Goal: Task Accomplishment & Management: Complete application form

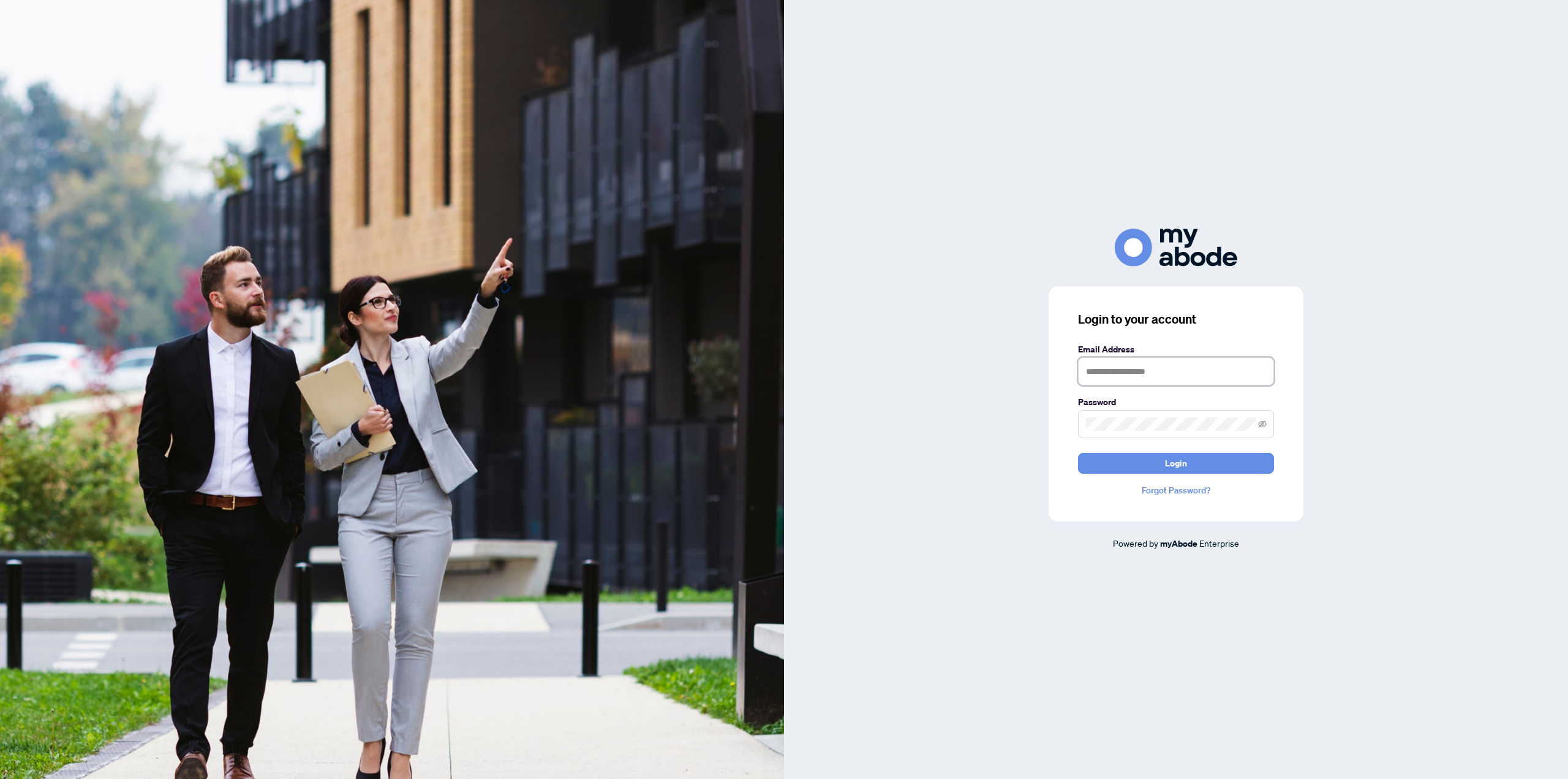
drag, startPoint x: 1137, startPoint y: 360, endPoint x: 1134, endPoint y: 376, distance: 16.3
click at [1135, 361] on input "text" at bounding box center [1176, 371] width 196 height 28
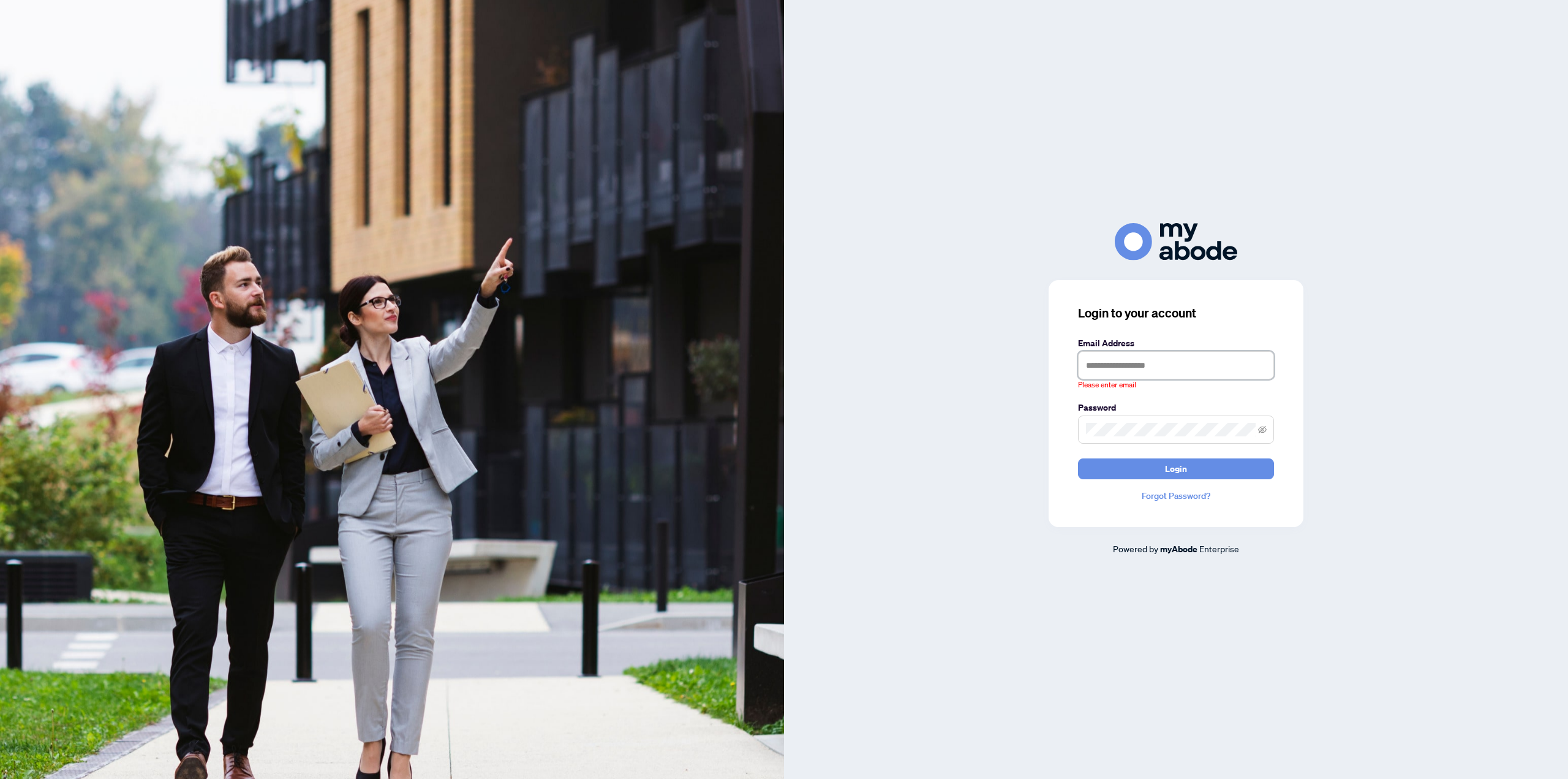
type input "**********"
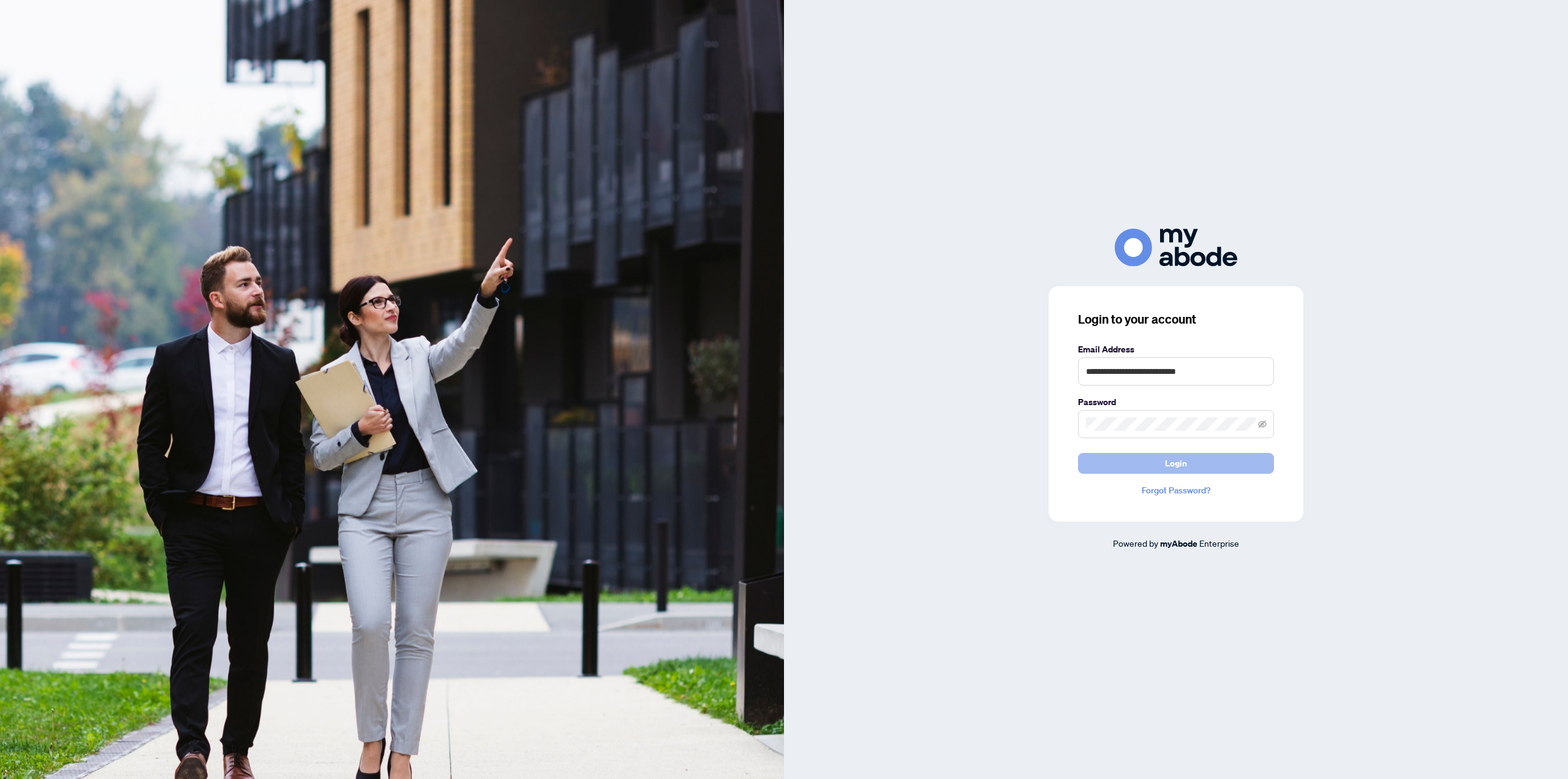
click at [1171, 458] on span "Login" at bounding box center [1176, 463] width 22 height 19
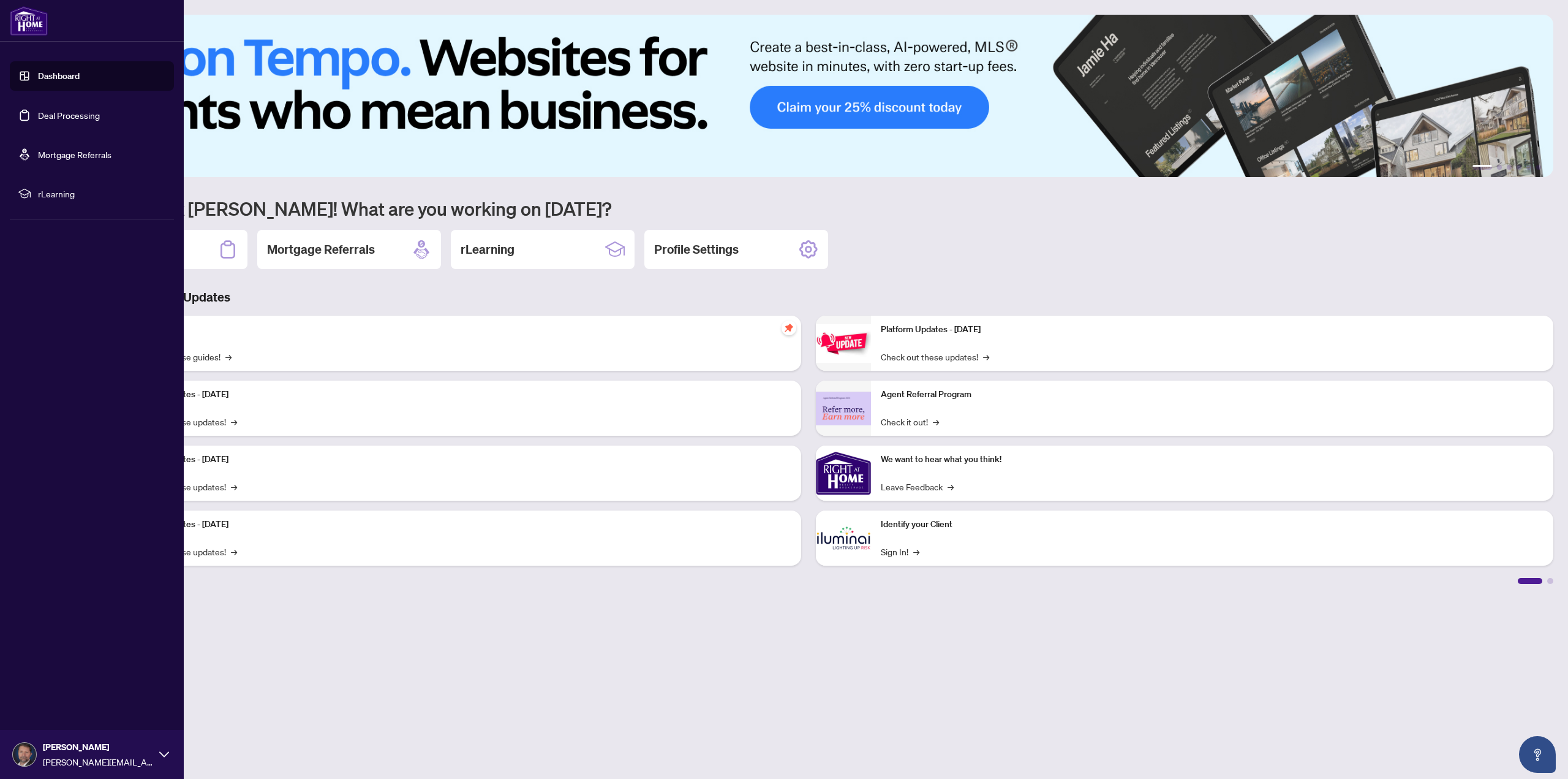
click at [60, 114] on link "Deal Processing" at bounding box center [69, 115] width 62 height 11
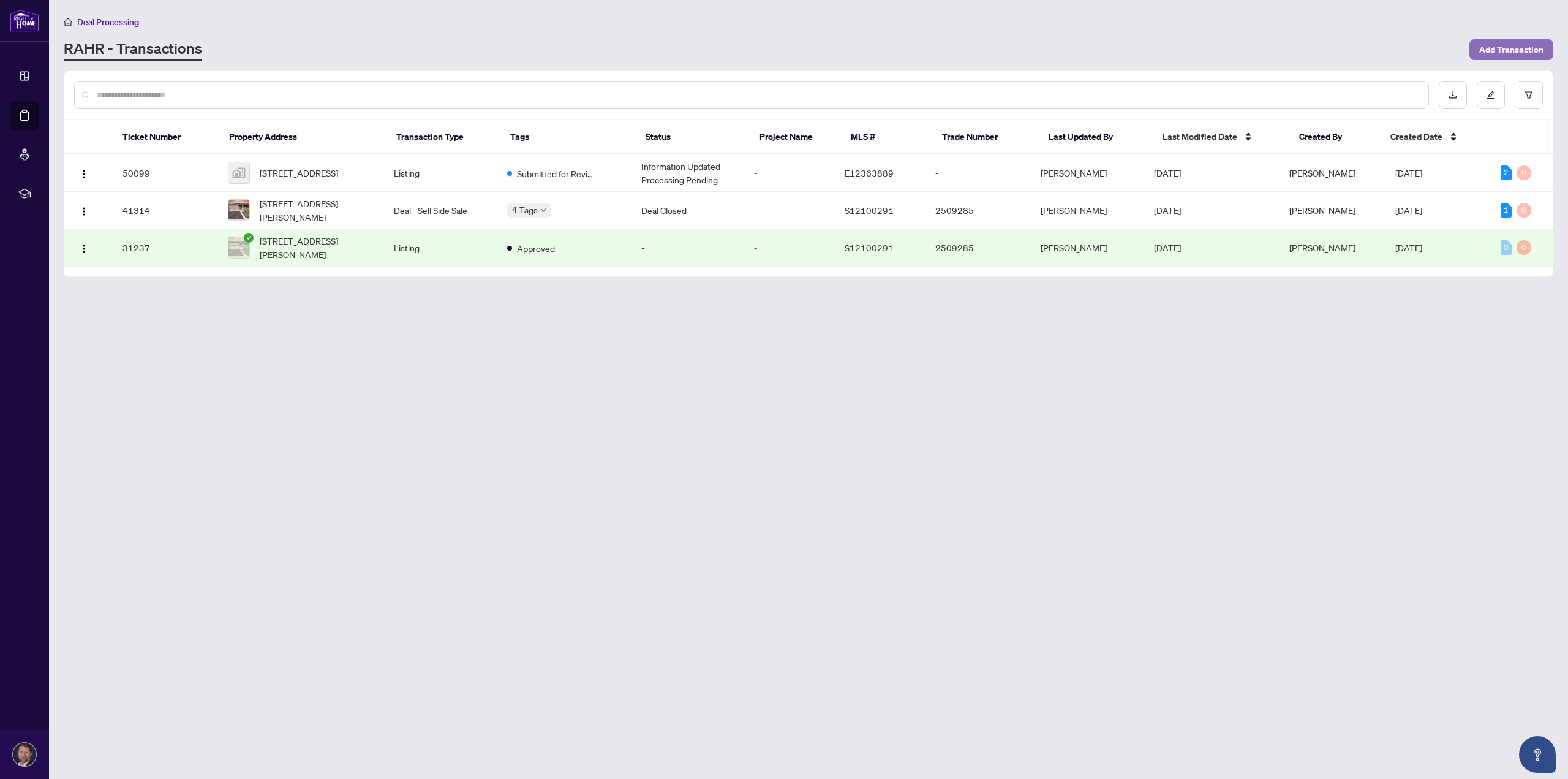
click at [1515, 49] on span "Add Transaction" at bounding box center [1511, 50] width 65 height 19
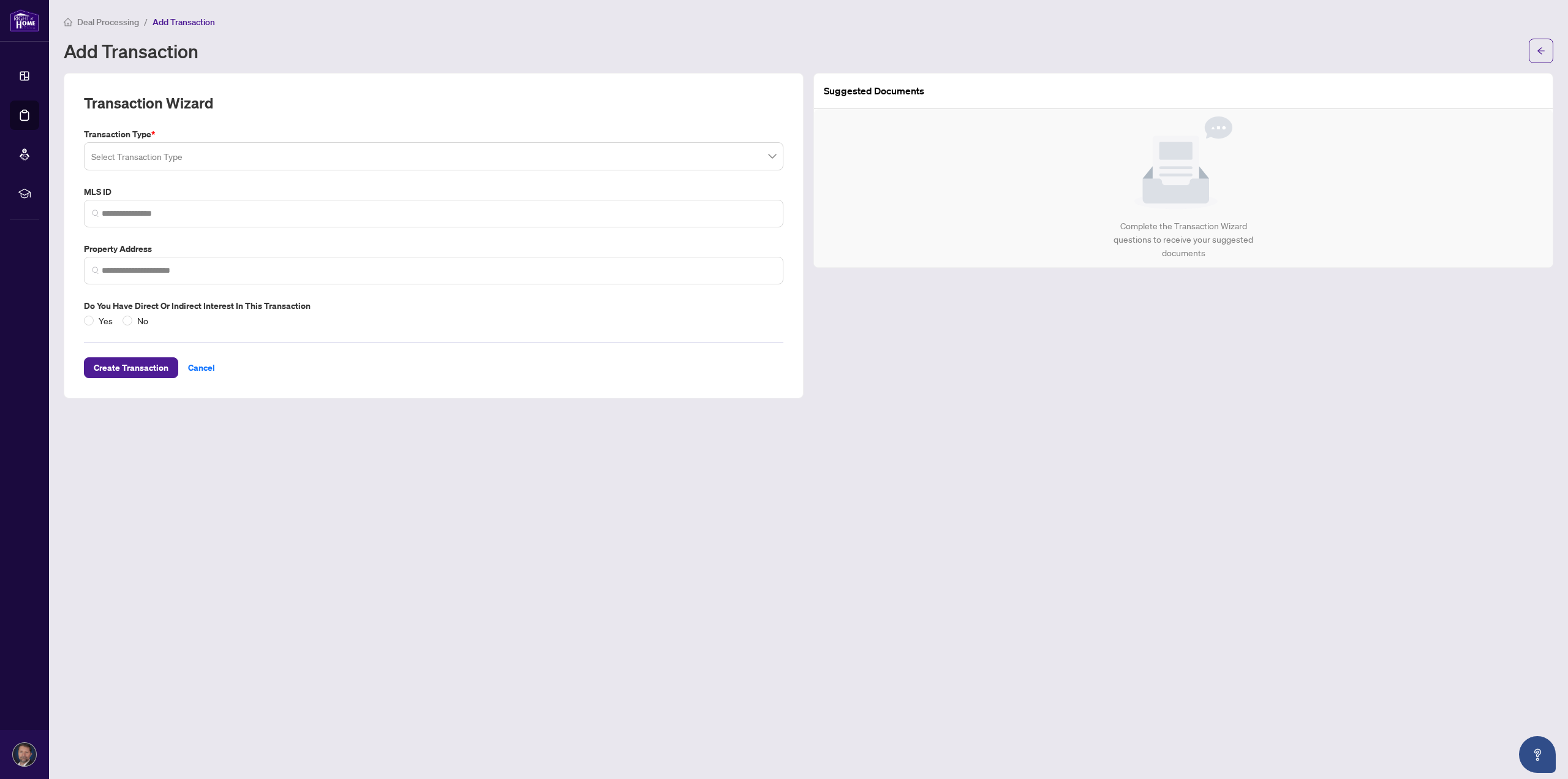
click at [181, 156] on input "search" at bounding box center [428, 158] width 674 height 27
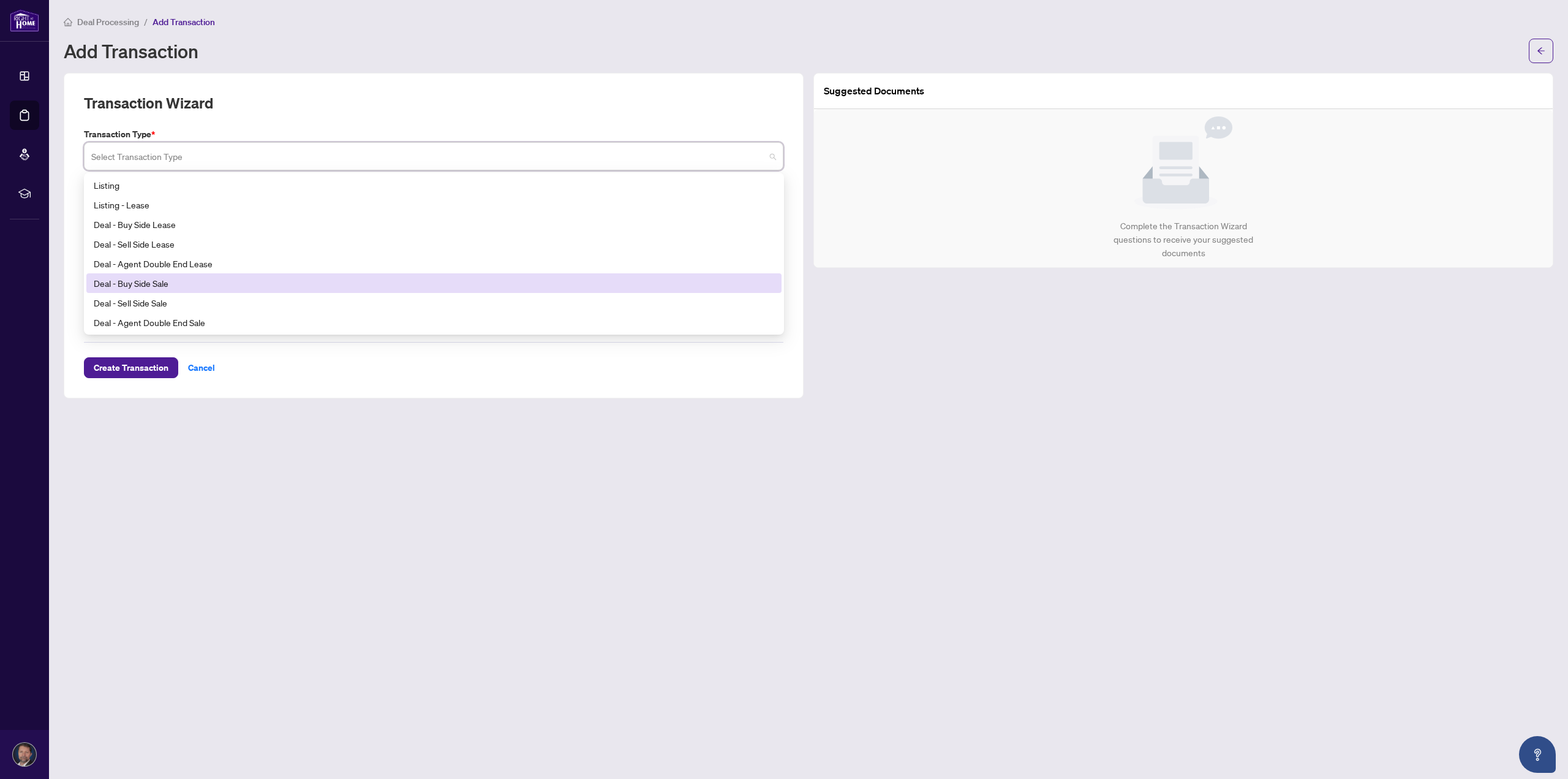
click at [188, 276] on div "Deal - Buy Side Sale" at bounding box center [434, 283] width 680 height 14
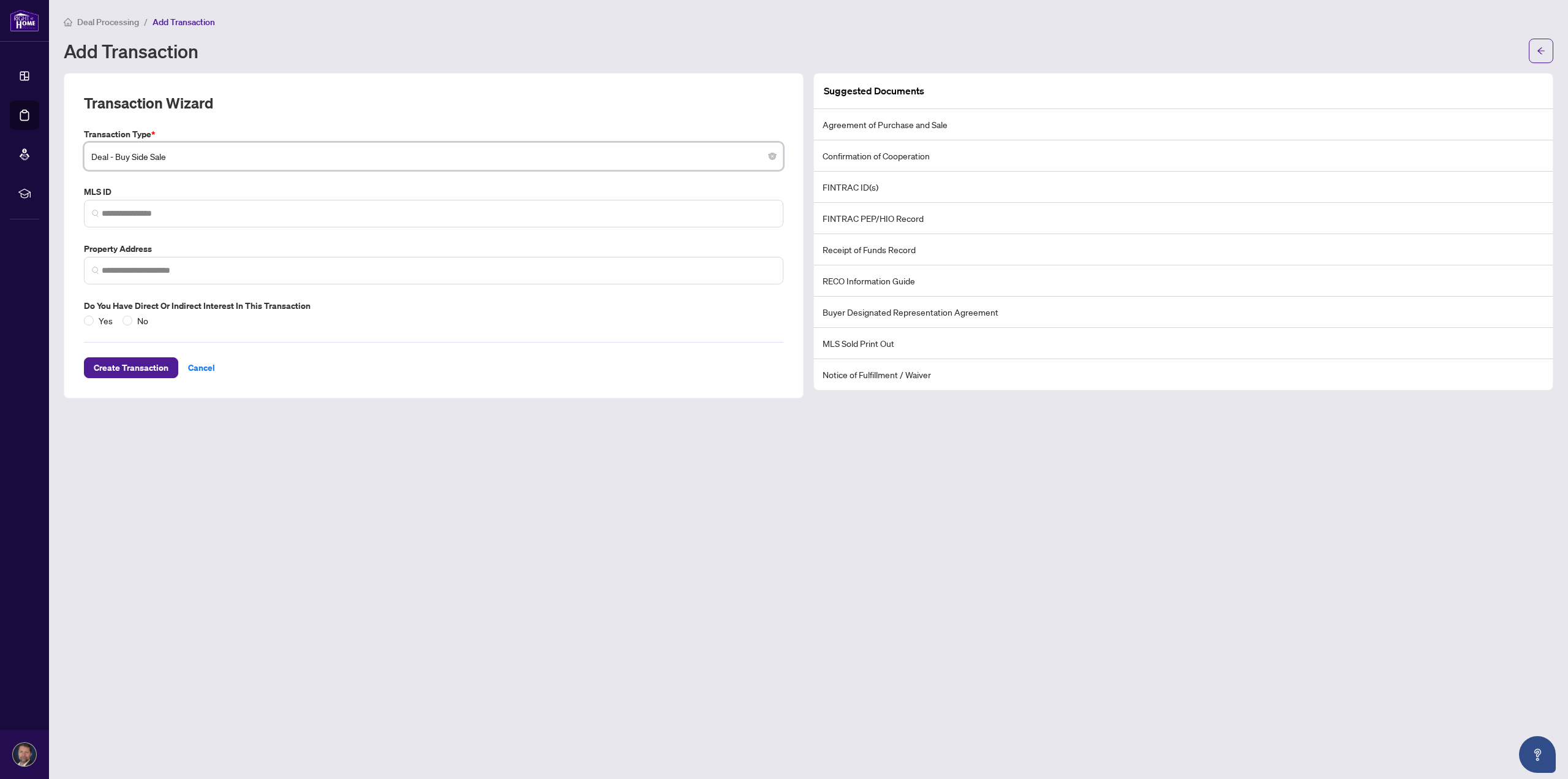
click at [230, 156] on span "Deal - Buy Side Sale" at bounding box center [433, 156] width 685 height 23
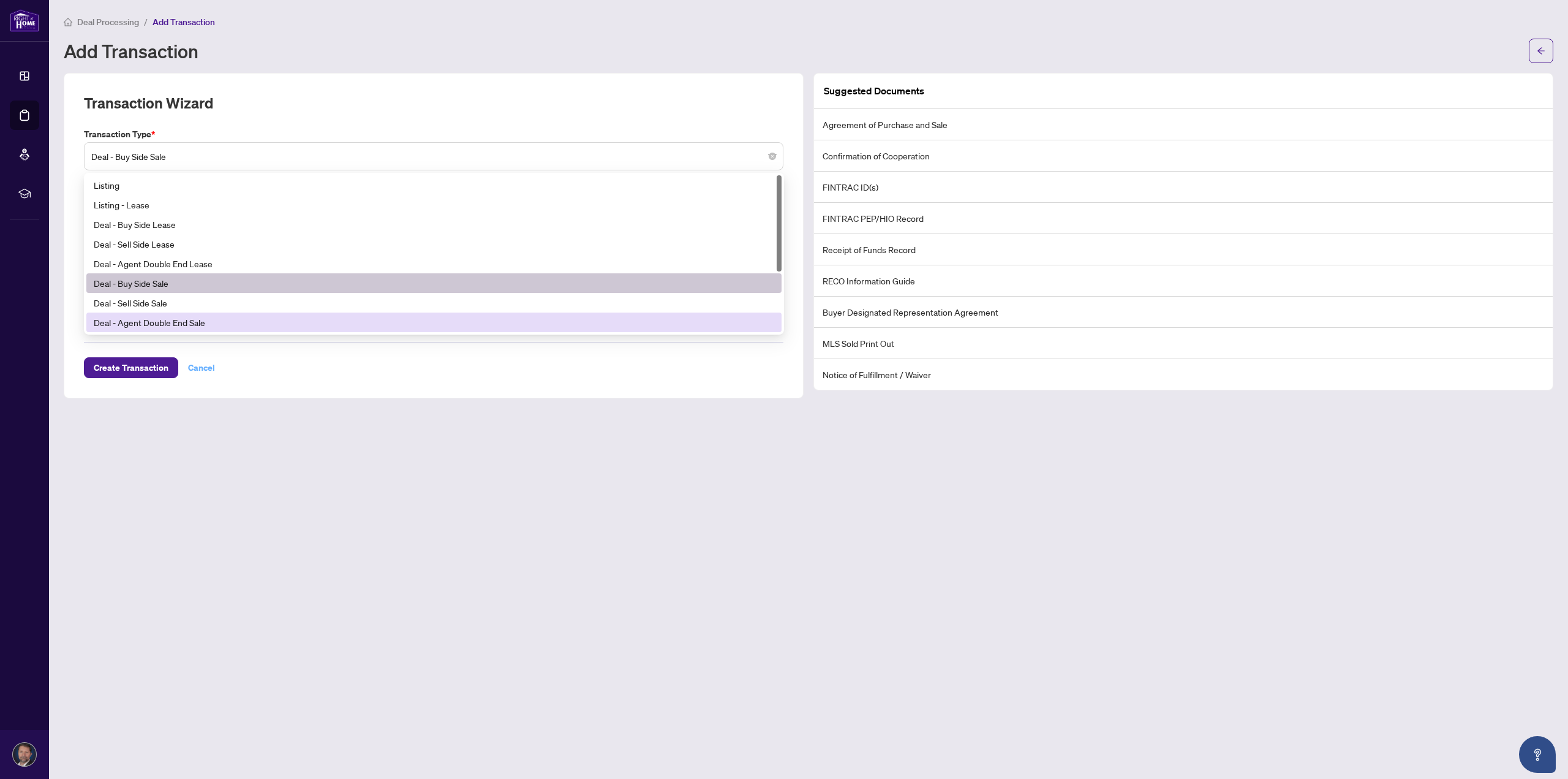
click at [201, 362] on span "Cancel" at bounding box center [201, 368] width 27 height 19
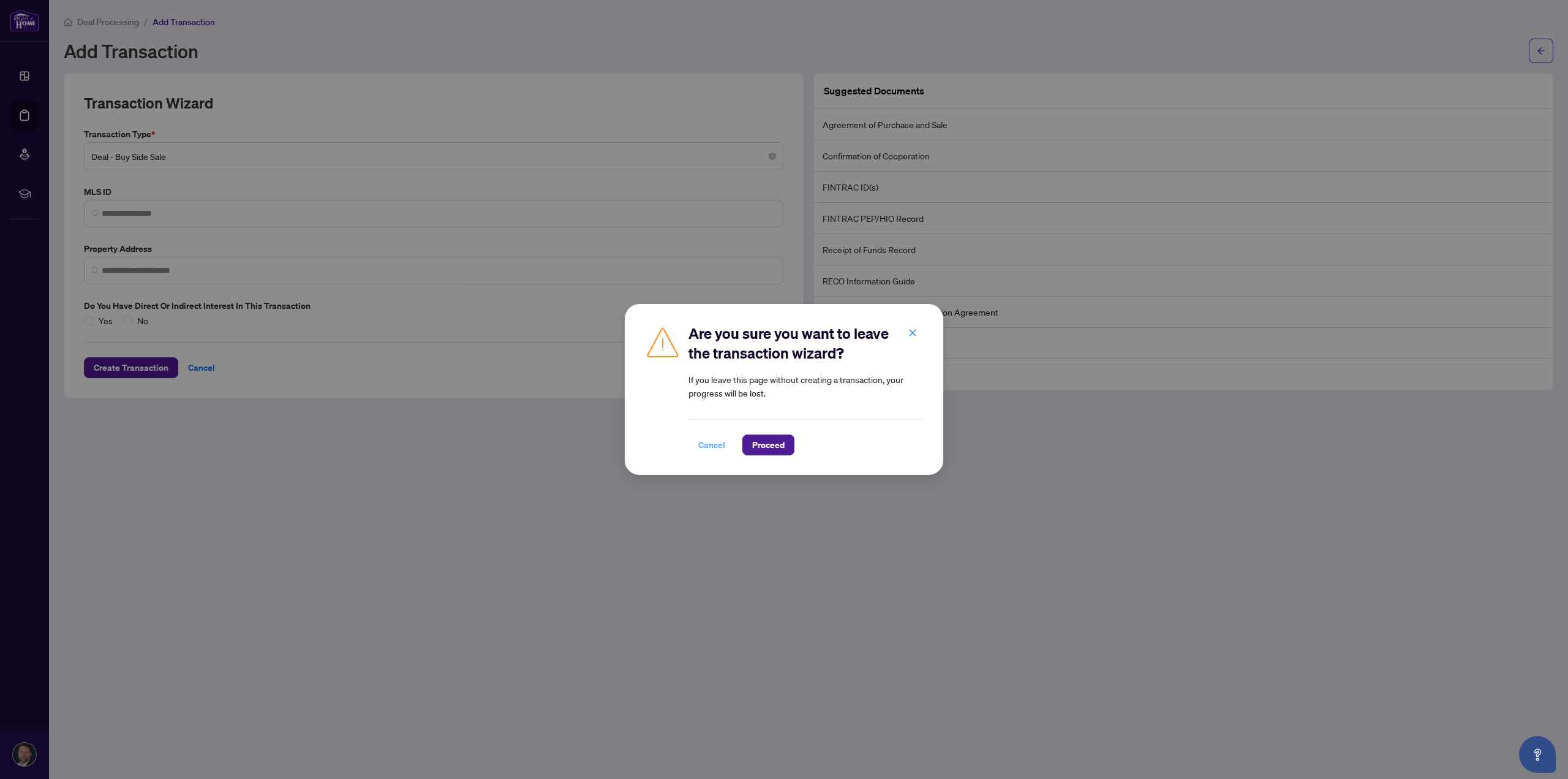
click at [712, 446] on span "Cancel" at bounding box center [712, 445] width 27 height 19
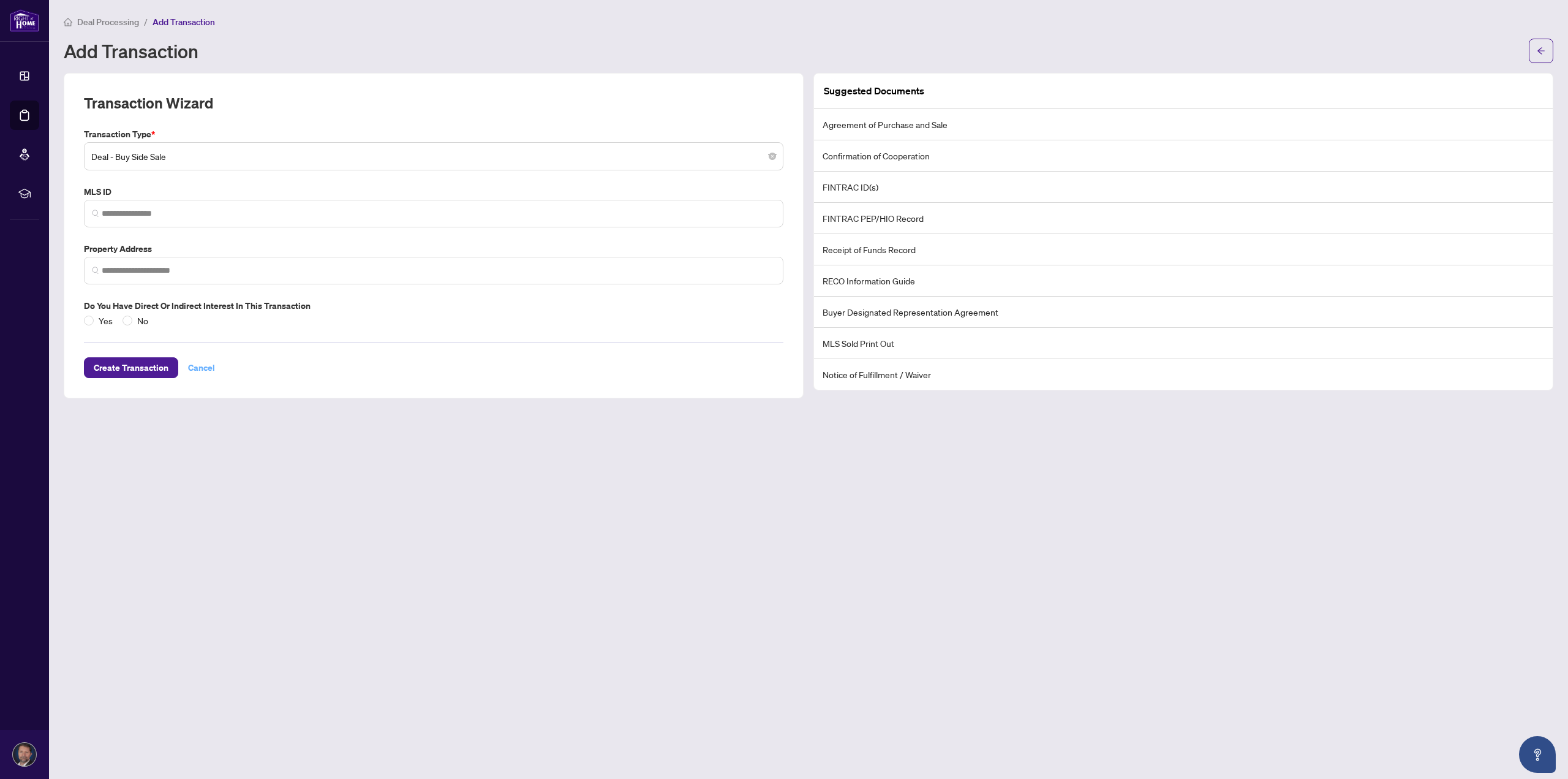
click at [211, 366] on span "Cancel" at bounding box center [201, 368] width 27 height 19
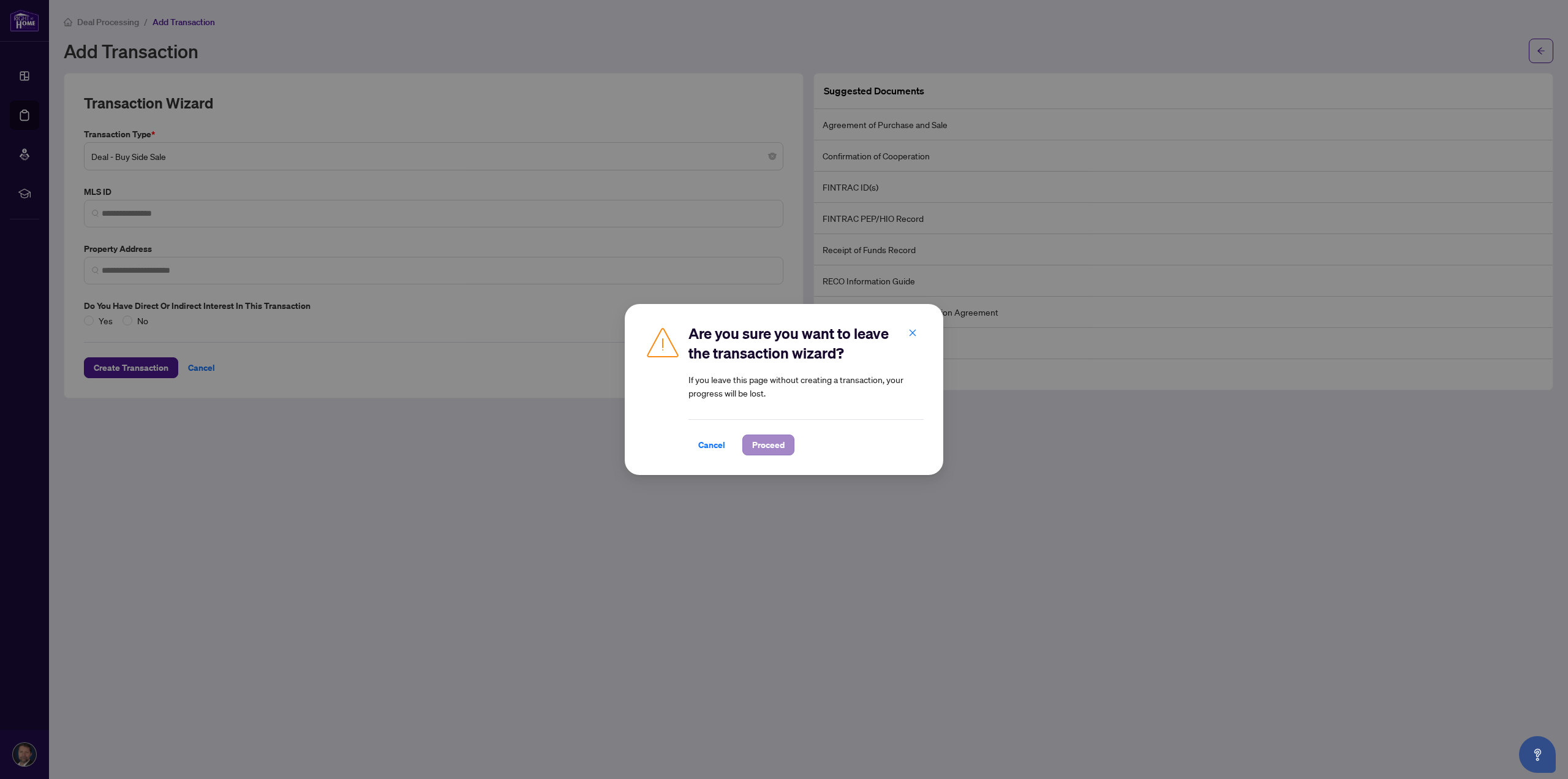
drag, startPoint x: 764, startPoint y: 432, endPoint x: 766, endPoint y: 441, distance: 9.2
click at [764, 438] on div "Cancel Proceed" at bounding box center [806, 437] width 235 height 36
click at [766, 441] on span "Proceed" at bounding box center [768, 445] width 32 height 19
